Goal: Obtain resource: Download file/media

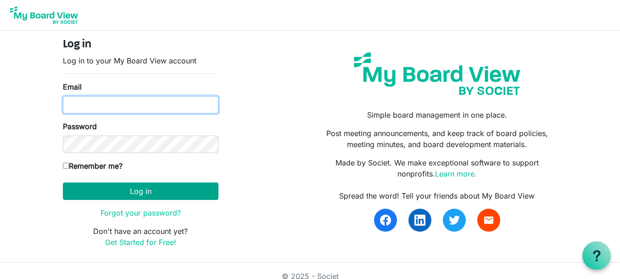
type input "[EMAIL_ADDRESS][DOMAIN_NAME]"
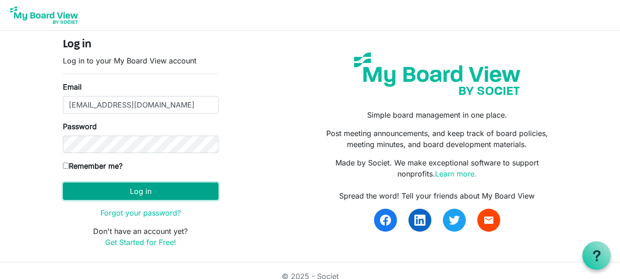
click at [129, 193] on button "Log in" at bounding box center [141, 190] width 156 height 17
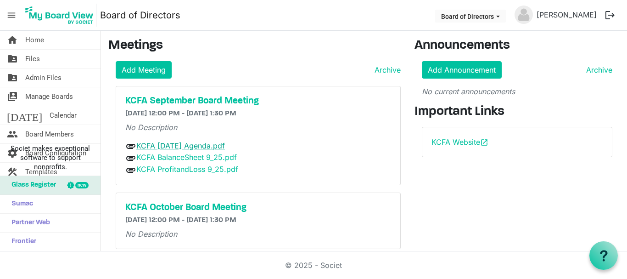
click at [177, 147] on link "KCFA [DATE] Agenda.pdf" at bounding box center [180, 145] width 89 height 9
click at [177, 157] on link "KCFA BalanceSheet 9_25.pdf" at bounding box center [186, 156] width 101 height 9
click at [179, 166] on link "KCFA ProfitandLoss 9_25.pdf" at bounding box center [187, 168] width 102 height 9
